Goal: Contribute content

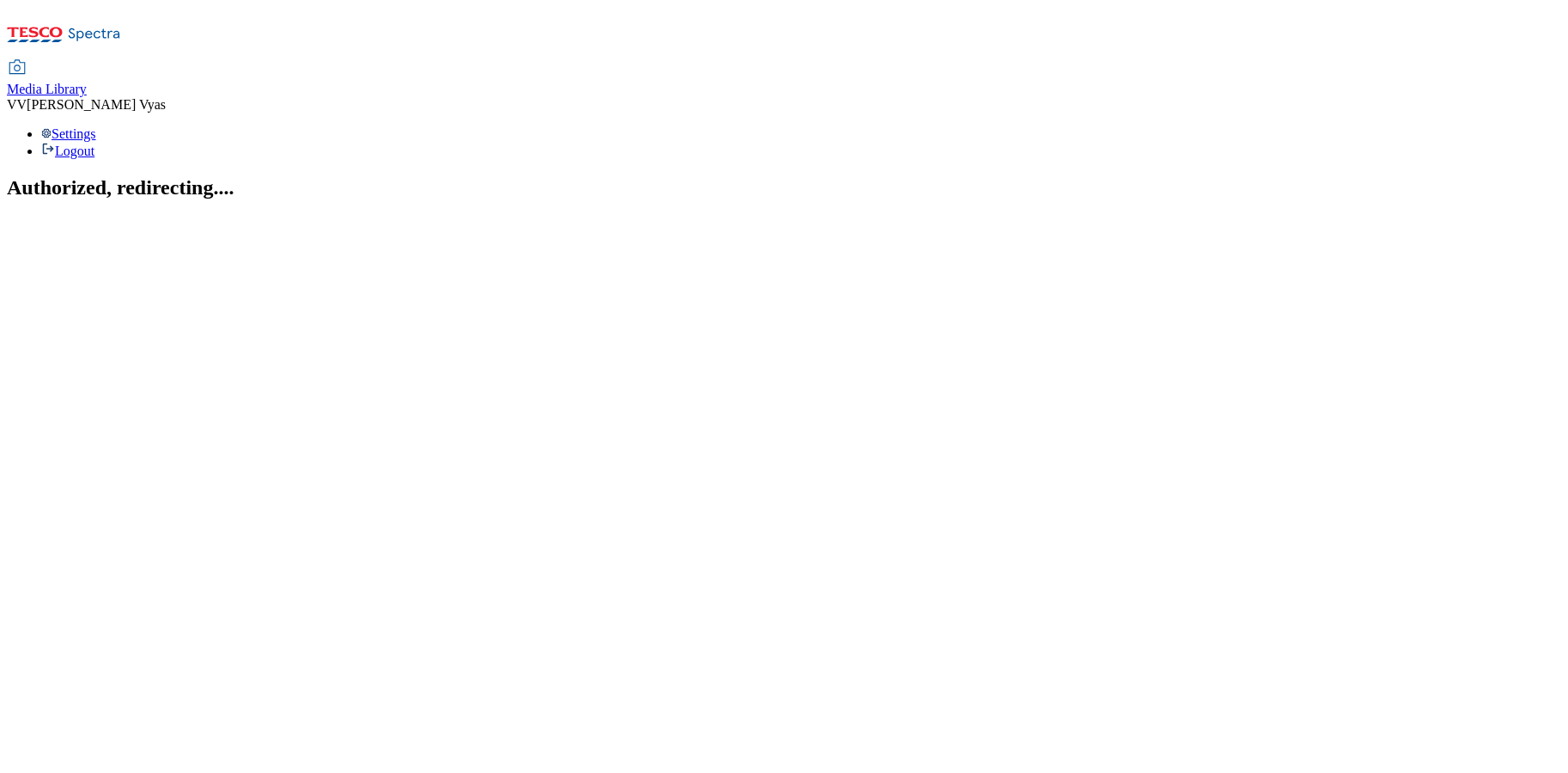
click at [87, 82] on span "Media Library" at bounding box center [46, 89] width 80 height 15
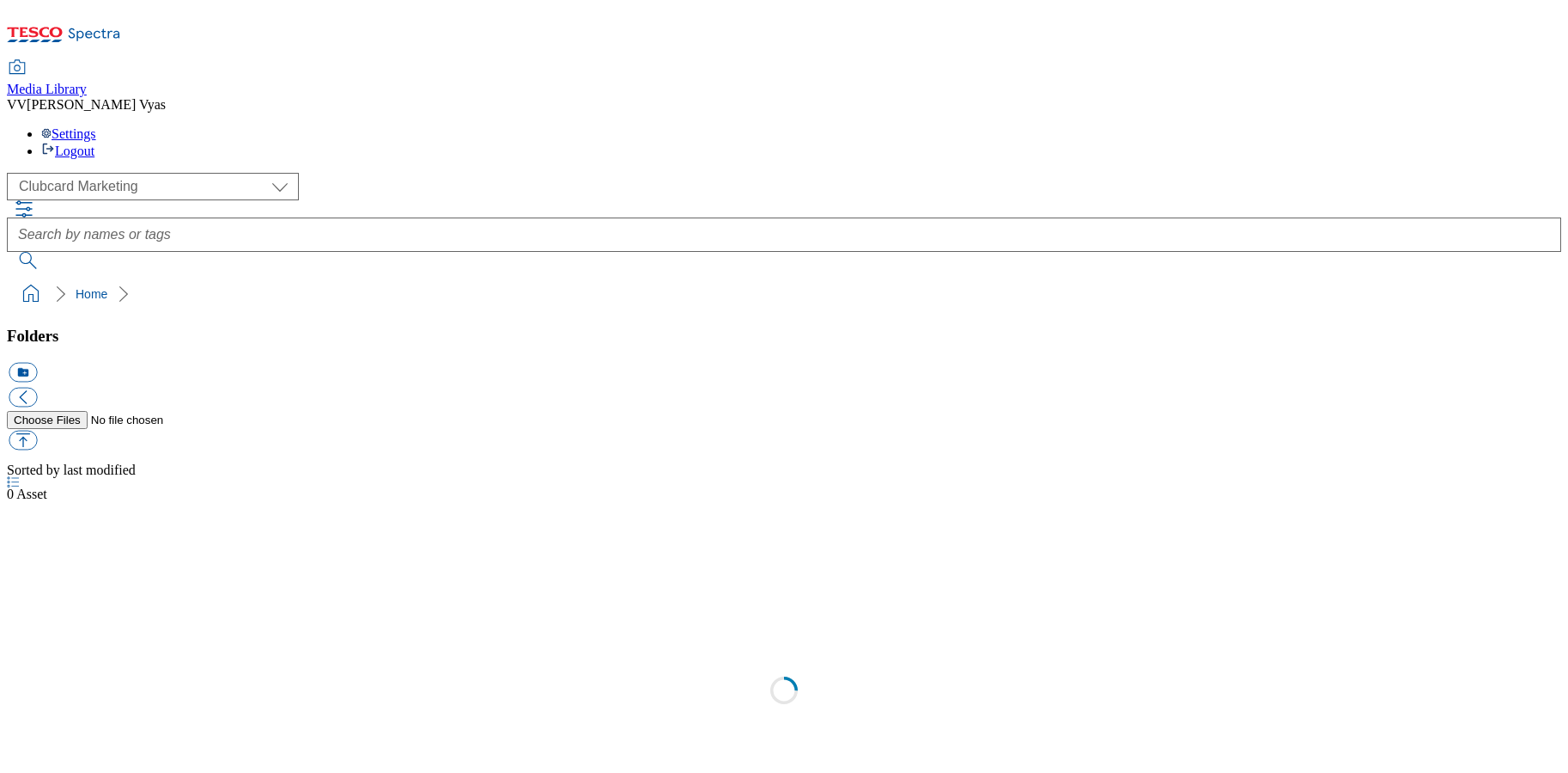
scroll to position [2, 0]
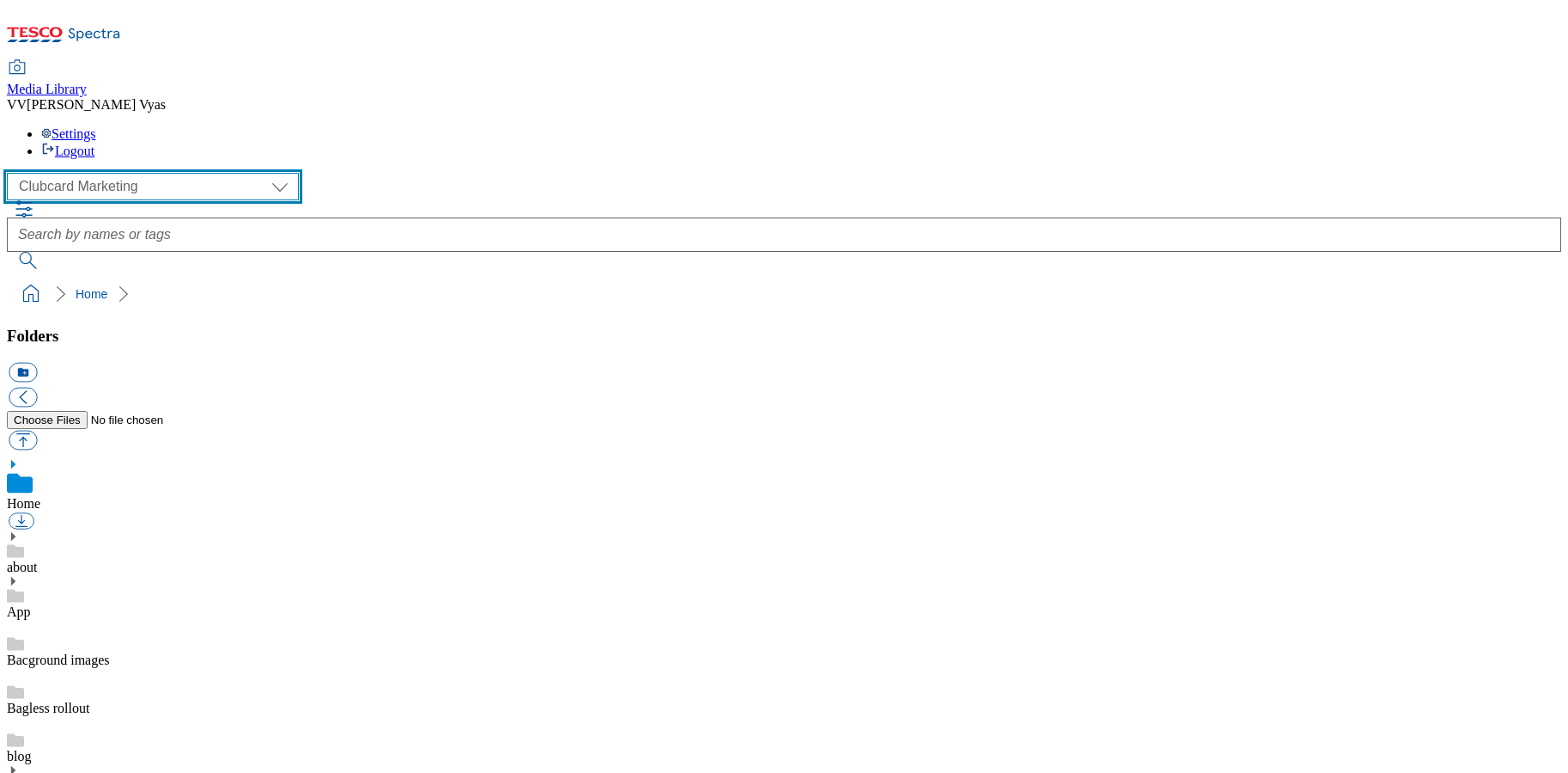
select select "flare-ghs-mktg"
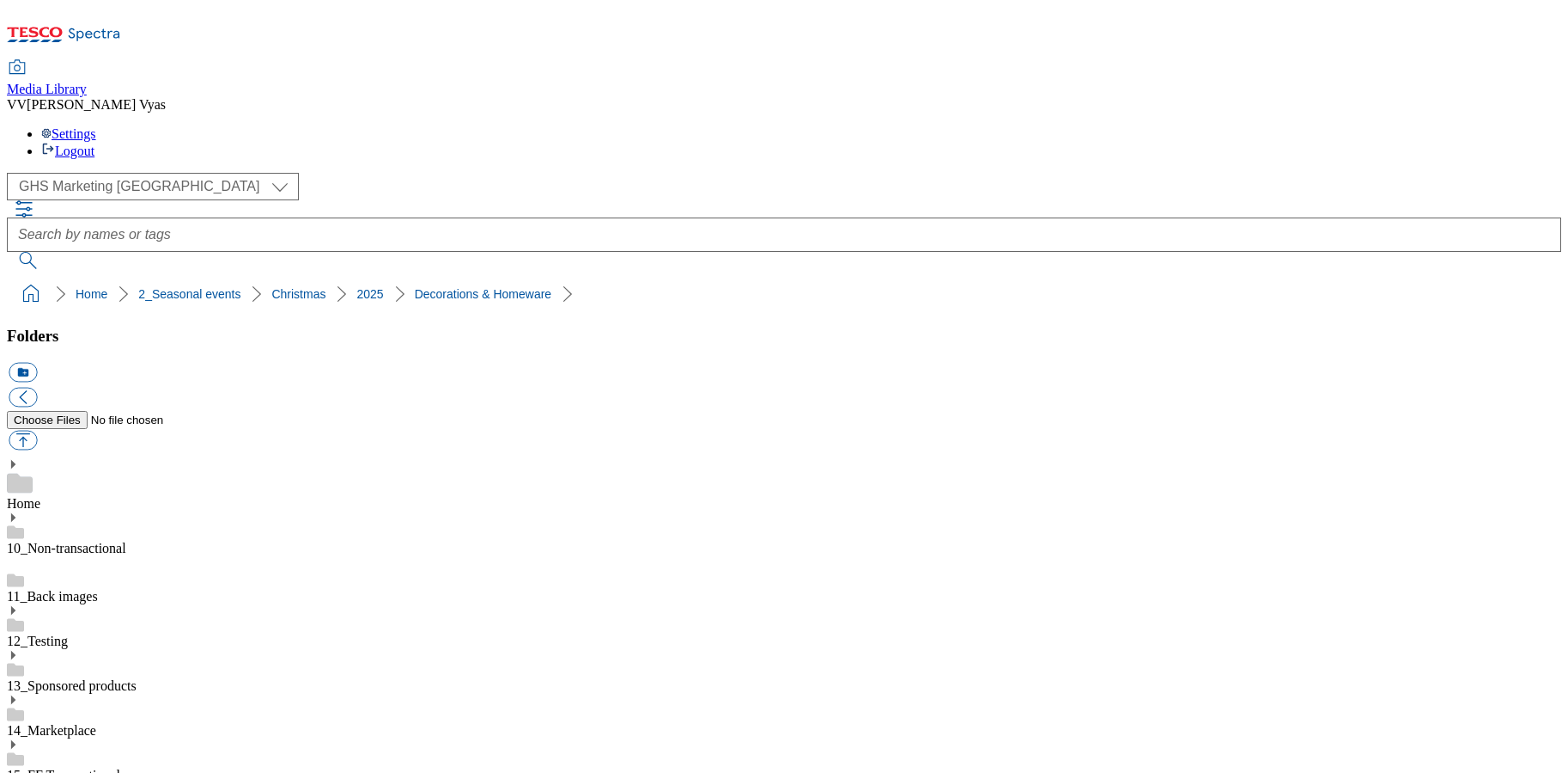
click at [37, 362] on button "icon_new_folder" at bounding box center [23, 372] width 29 height 20
type input "2529-Xmas Decs Update"
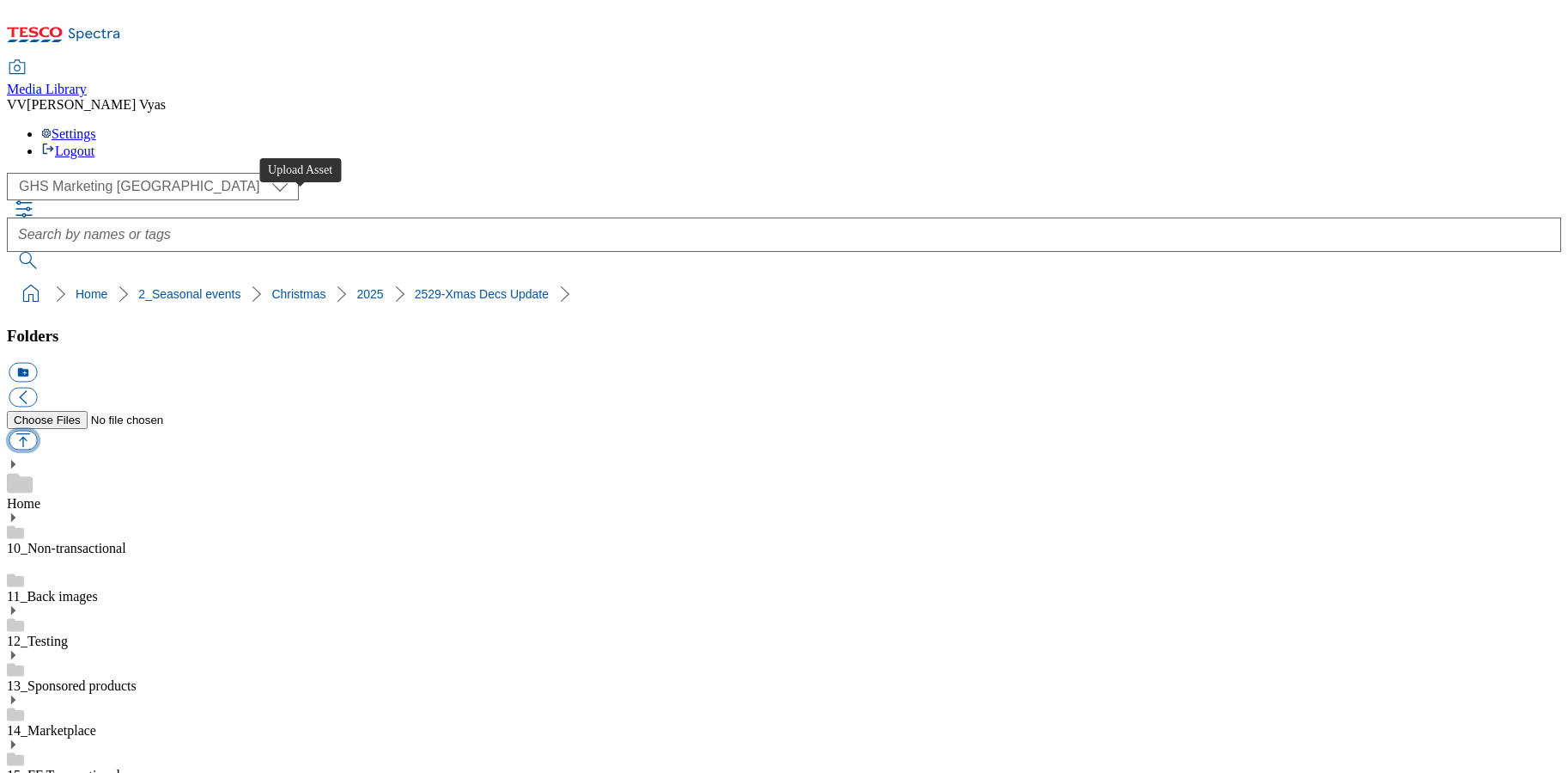
scroll to position [0, 1]
click at [37, 430] on button "button" at bounding box center [23, 440] width 29 height 20
type input "C:\fakepath\2527-GHS-Buylist-Header-1390x392-Decs1.jpg.png"
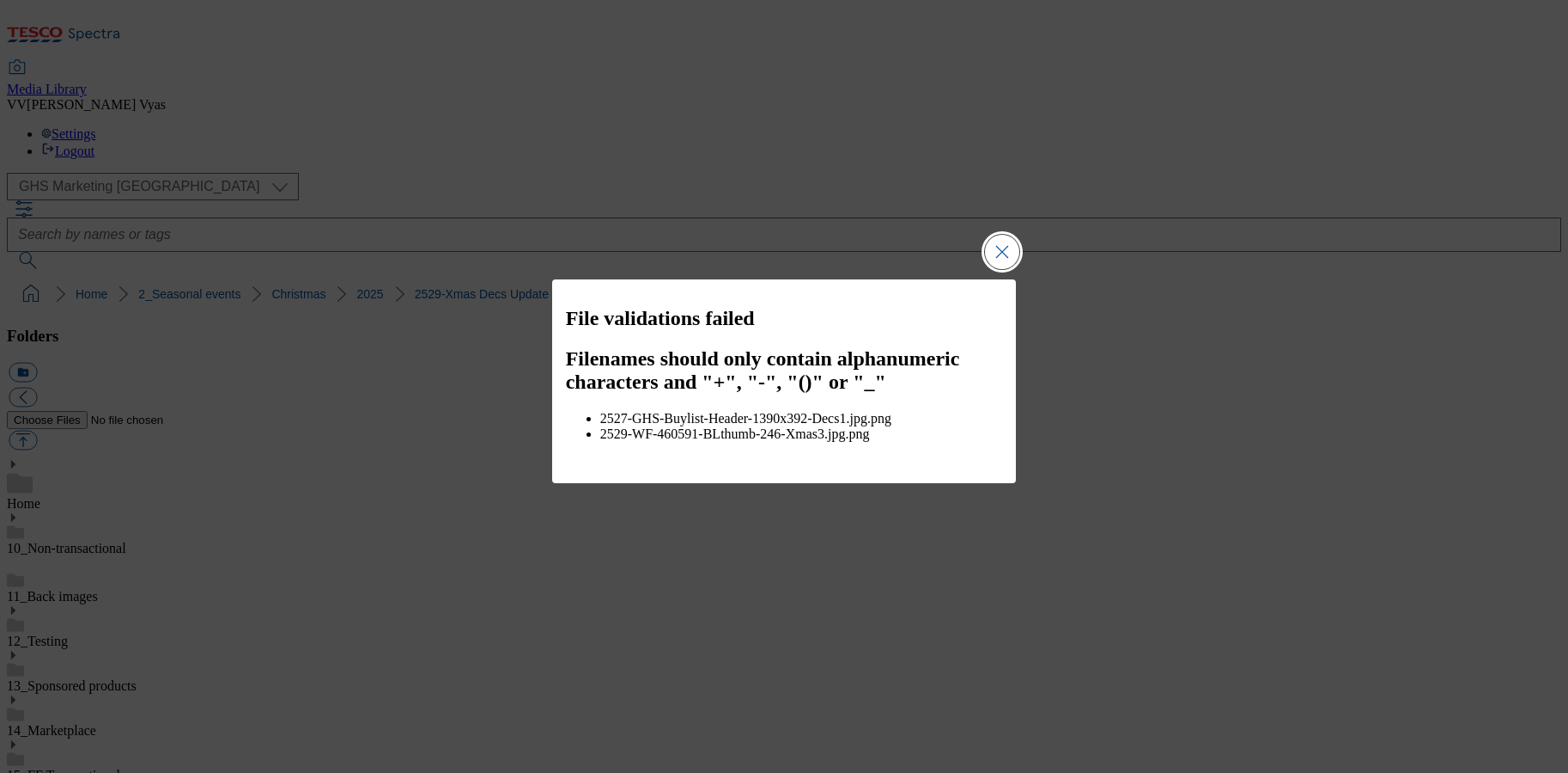
click at [1007, 256] on button "Close Modal" at bounding box center [1002, 252] width 35 height 35
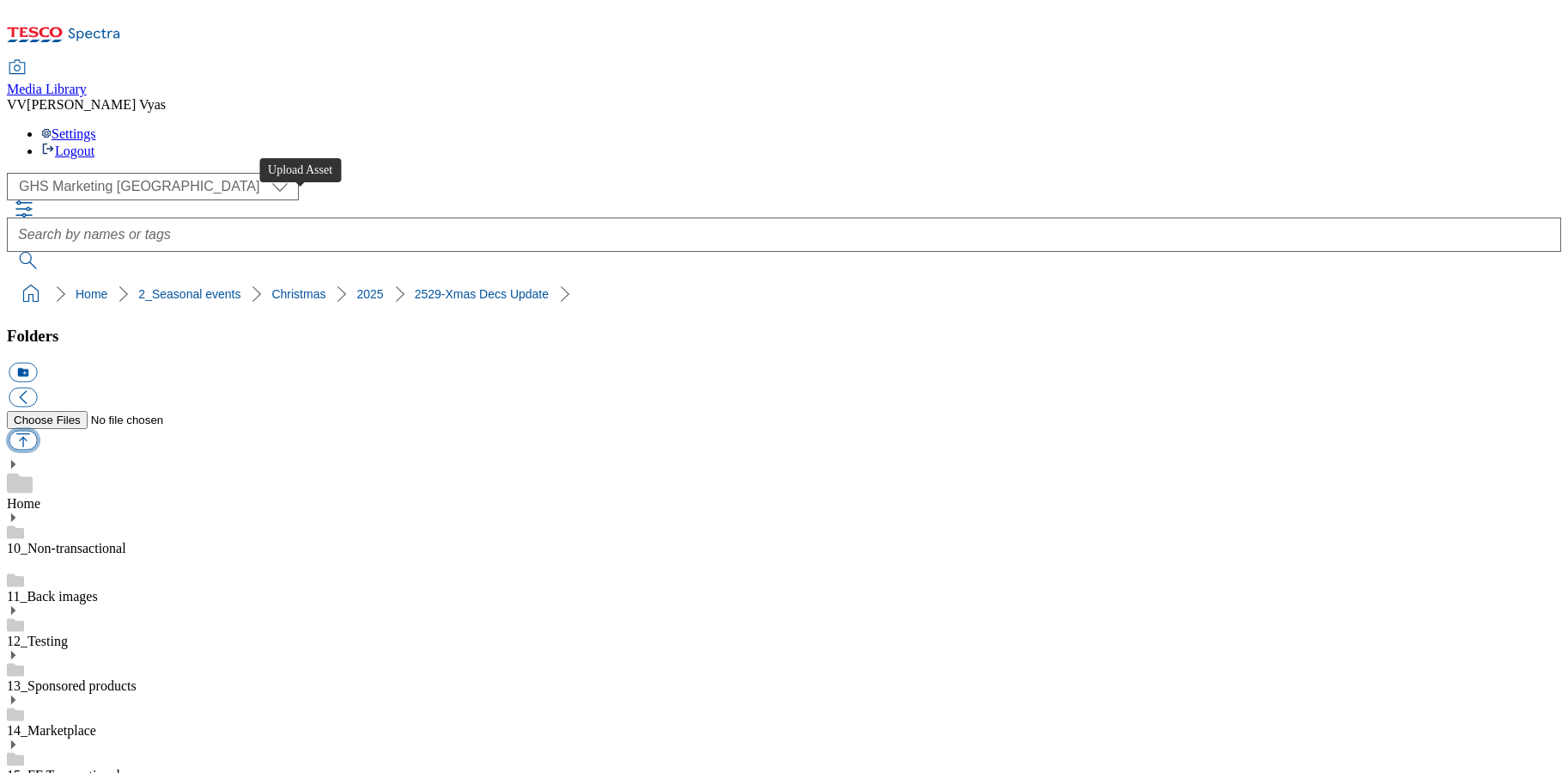
click at [37, 430] on button "button" at bounding box center [23, 440] width 29 height 20
type input "C:\fakepath\2529-WF-460591-BLthumb-246-Xmas3.jpg"
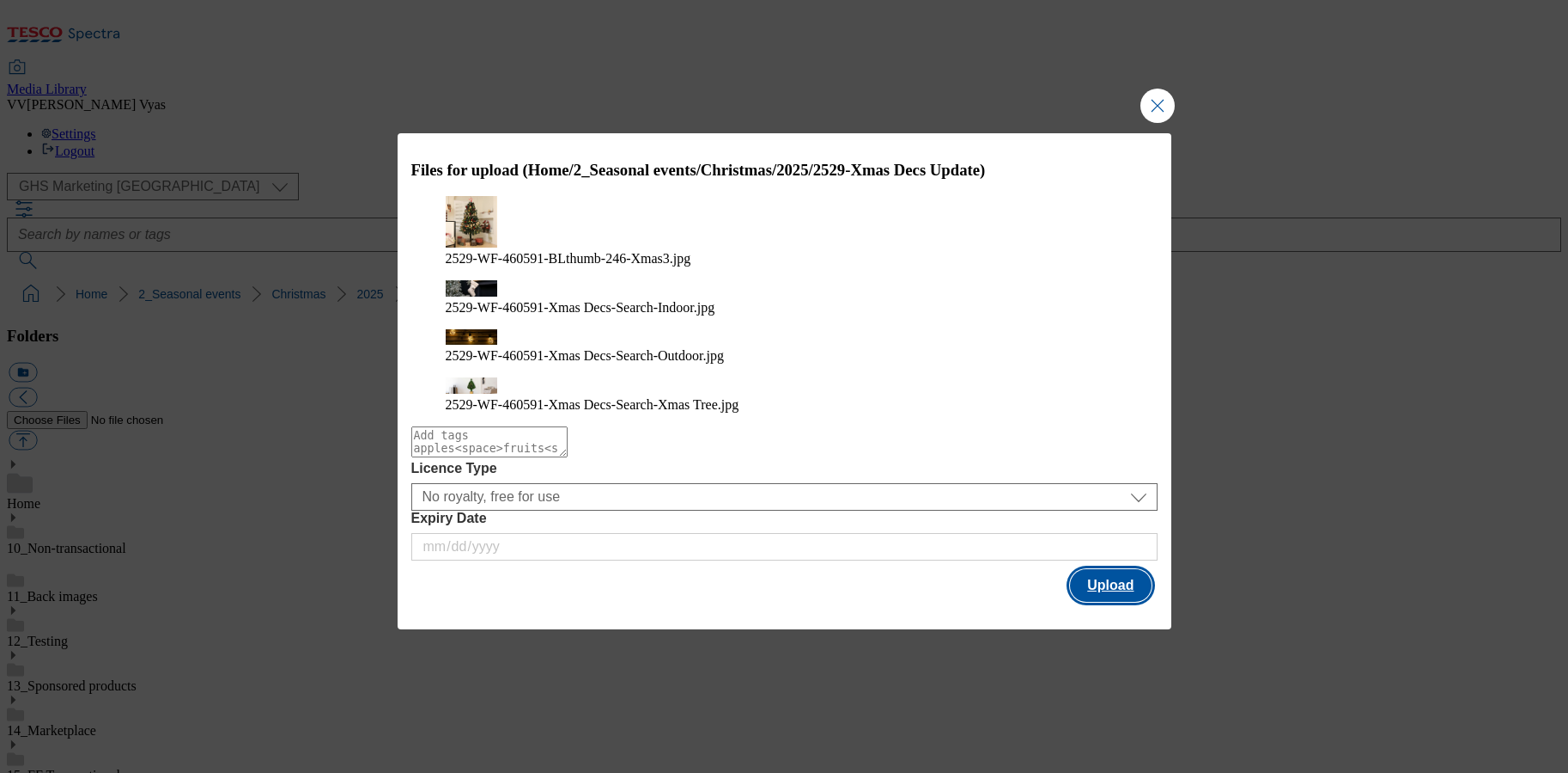
click at [1122, 569] on button "Upload" at bounding box center [1111, 584] width 81 height 33
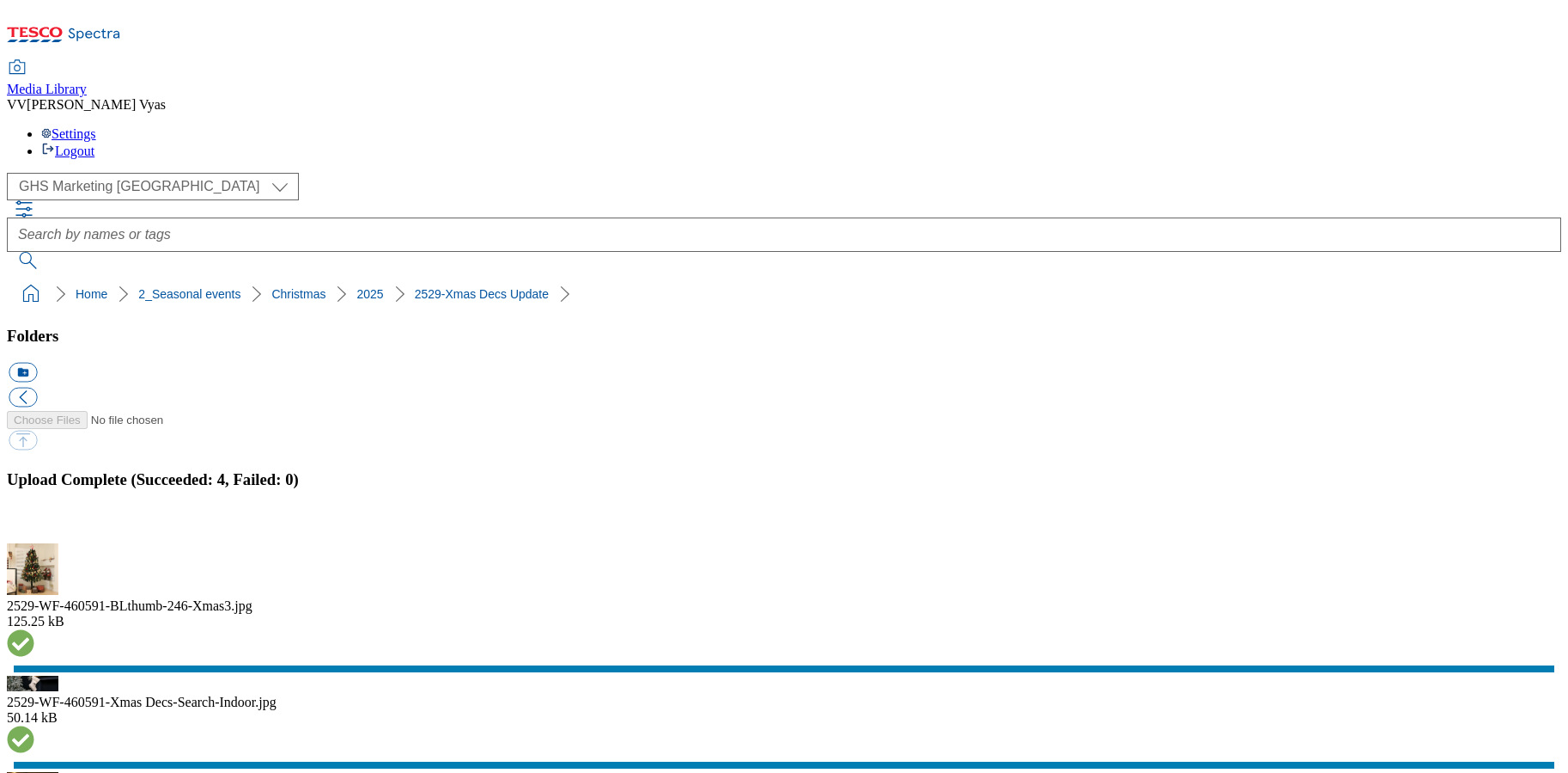
scroll to position [0, 0]
drag, startPoint x: 522, startPoint y: 159, endPoint x: 34, endPoint y: 169, distance: 488.1
click at [10, 277] on nav "Home 2_Seasonal events Christmas 2025 2529-Xmas Decs Update" at bounding box center [784, 293] width 1554 height 33
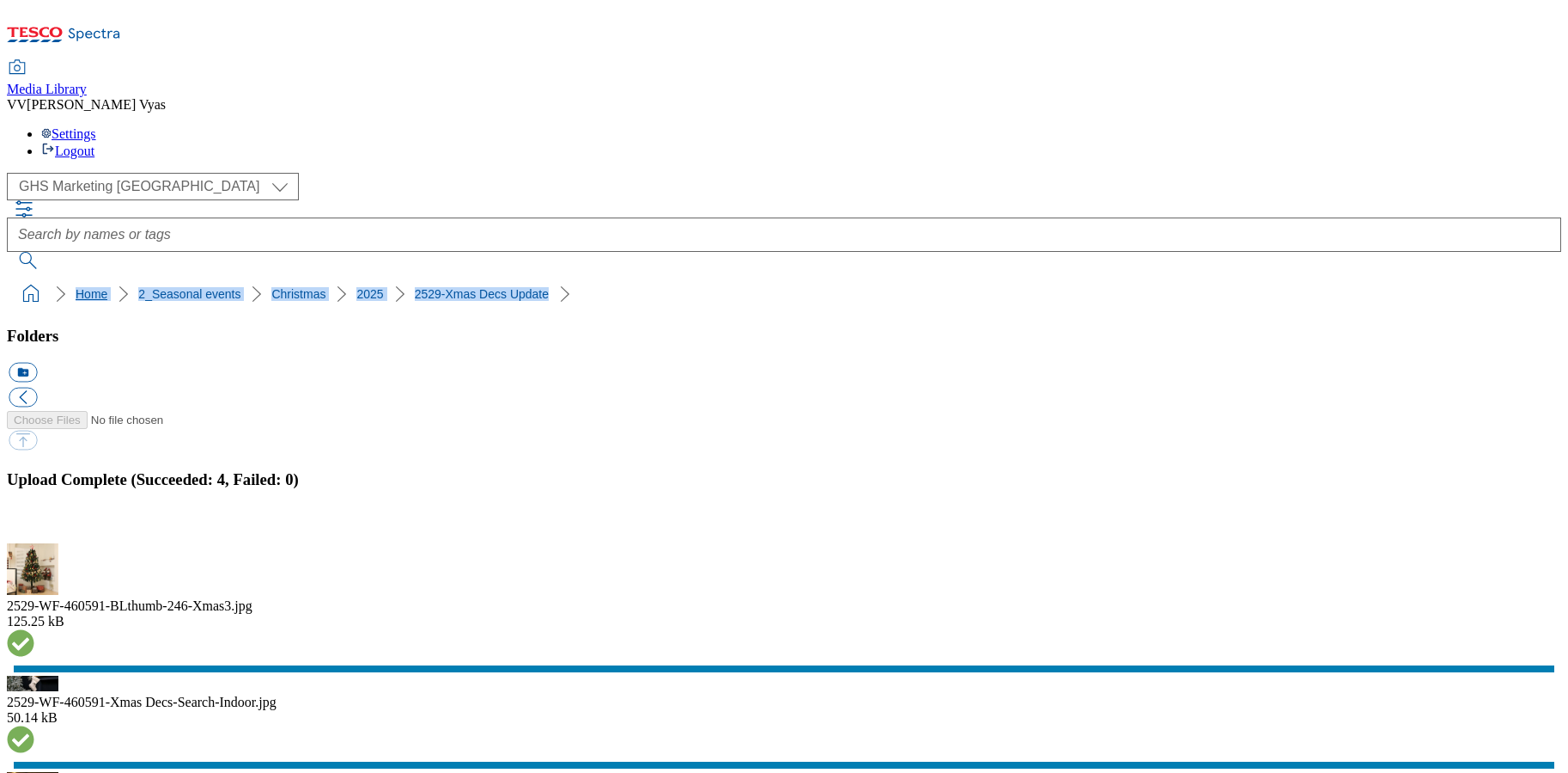
copy ol "Home 2_Seasonal events Christmas 2025 2529-Xmas Decs Update"
